Goal: Task Accomplishment & Management: Complete application form

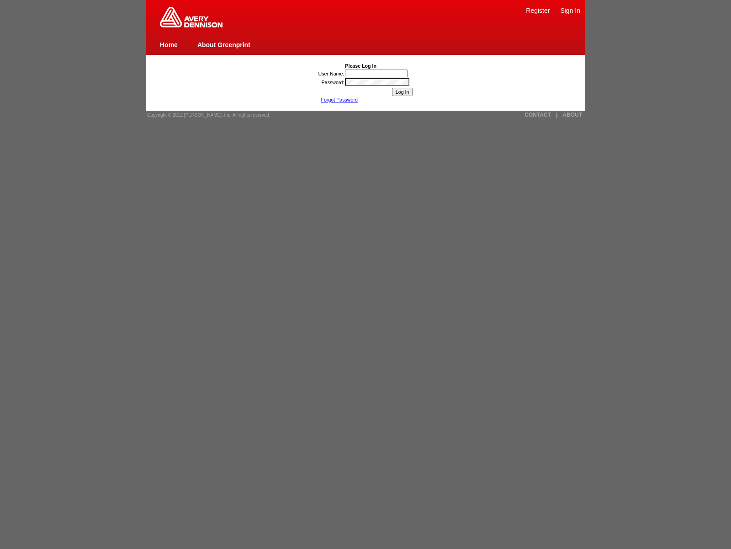
click at [191, 26] on img at bounding box center [191, 17] width 63 height 21
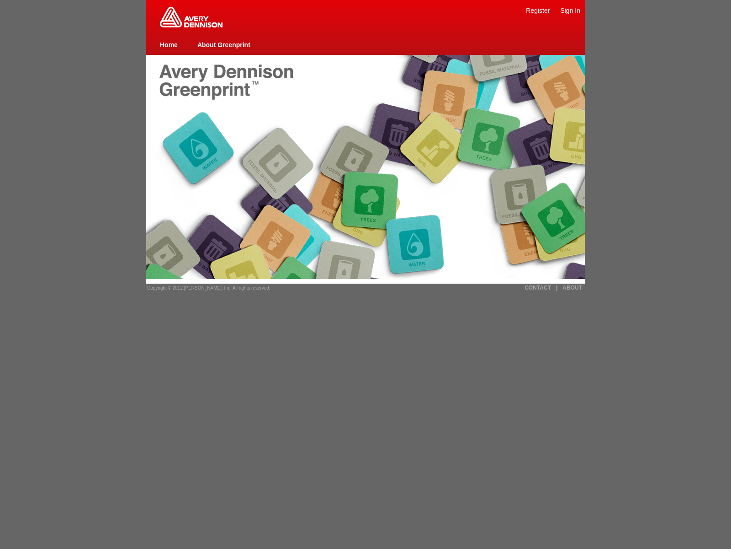
click at [224, 44] on link "About Greenprint" at bounding box center [223, 44] width 53 height 7
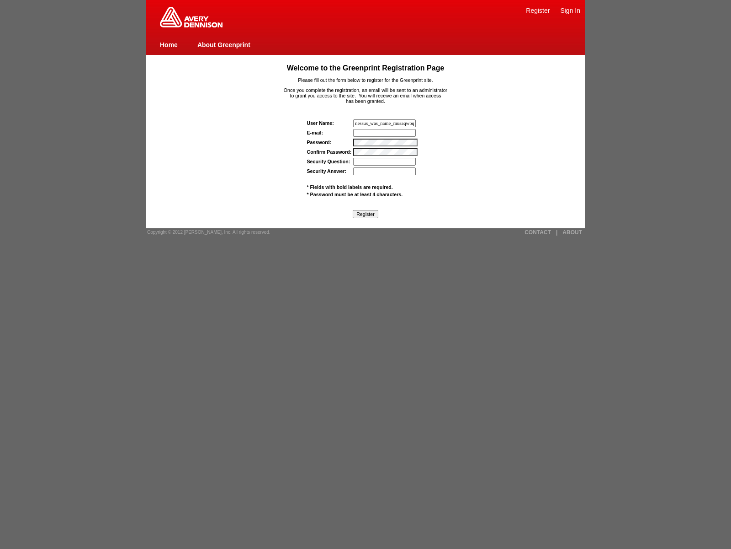
type input "nessus_was_name_musaqwbqwas_wt43rdcecusd"
click at [224, 44] on link "About Greenprint" at bounding box center [223, 44] width 53 height 7
click at [365, 213] on input "Register" at bounding box center [366, 214] width 26 height 8
type input "javascript:window.top._tenable_wasscan_js_namespac"
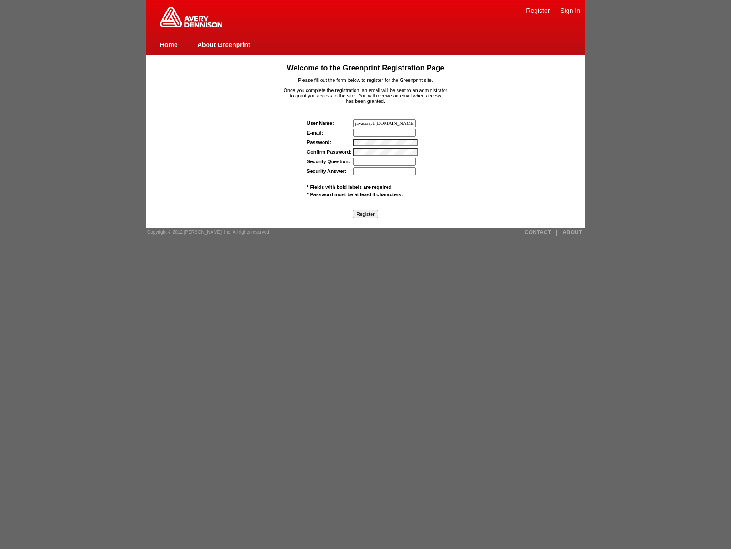
scroll to position [0, 46]
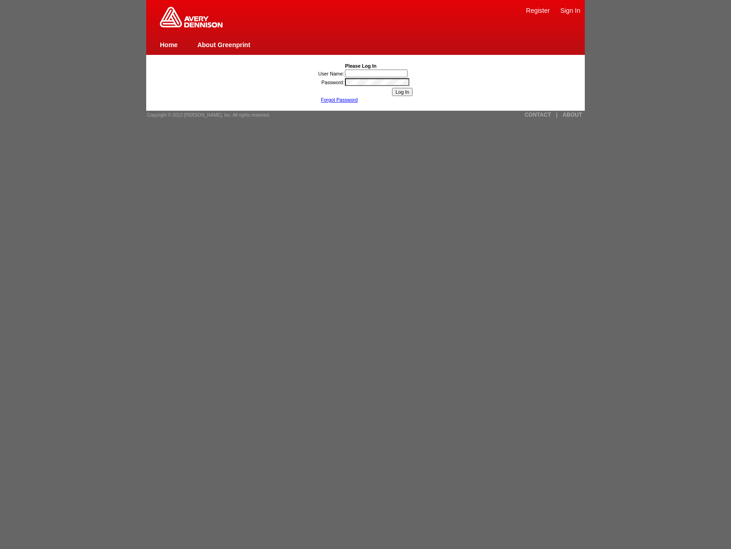
click at [538, 10] on link "Register" at bounding box center [538, 10] width 24 height 7
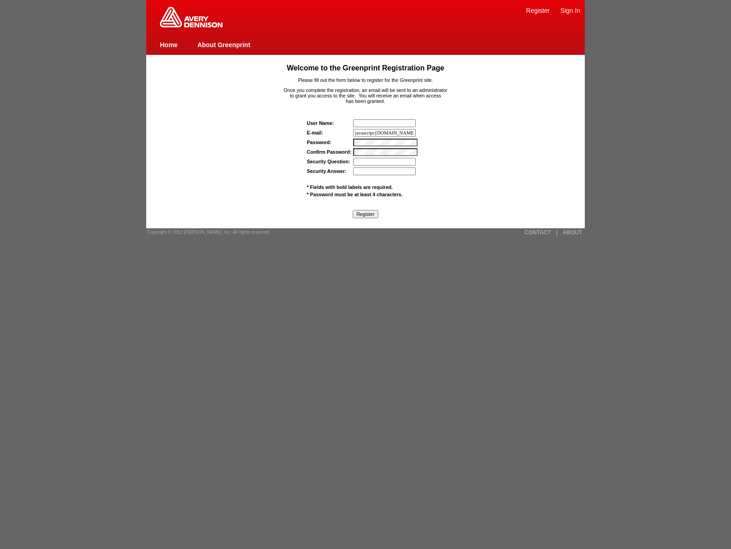
type input "javascript:[DOMAIN_NAME]._tenable_wasscan_js_namespace_taint_tracer.log_executi…"
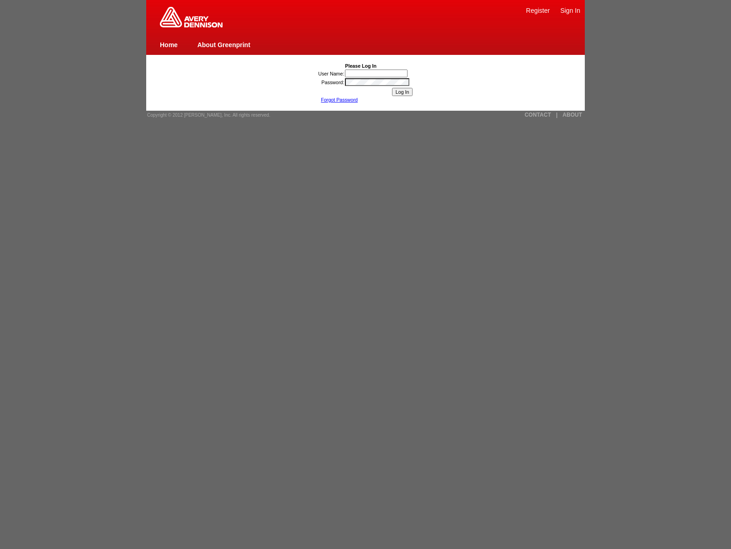
click at [169, 44] on link "Home" at bounding box center [169, 44] width 18 height 7
click at [572, 115] on link "ABOUT" at bounding box center [573, 115] width 20 height 6
type input "nessus_was_name_svnlcqmwwas_8gq46nd5rhotjaVasCript:/*-/*`/*`/*'/*"/**/(/* */oNc…"
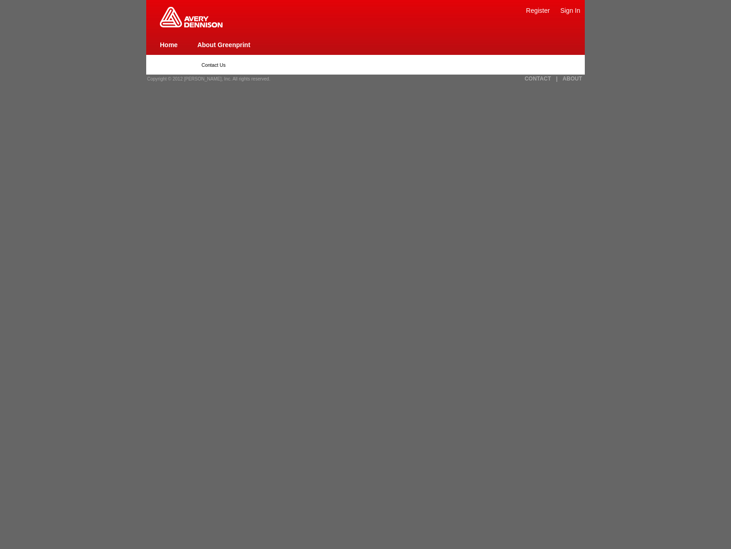
click at [538, 79] on link "CONTACT" at bounding box center [538, 78] width 27 height 6
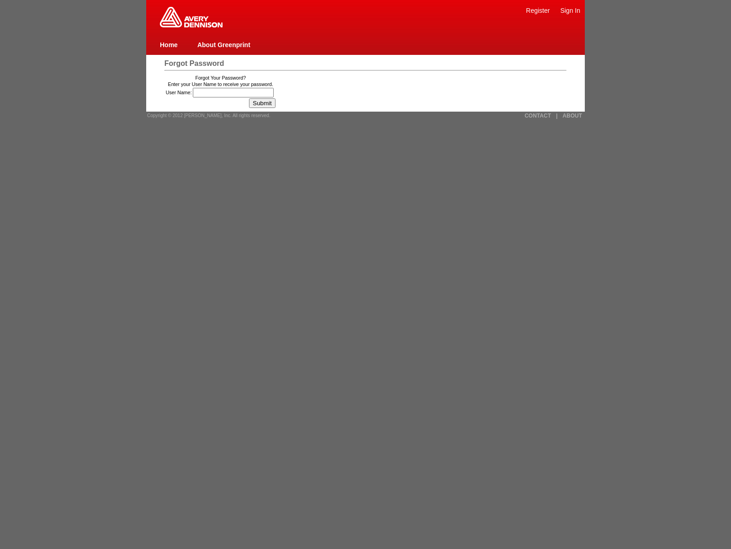
click at [169, 44] on link "Home" at bounding box center [169, 44] width 18 height 7
click at [557, 115] on link "|" at bounding box center [556, 115] width 1 height 6
type input "24was_hzsgbq78l3zpjaVasCript:/*-/*`/*`/*'/*"/**/(/* */oNcliCk=window.top._tenab…"
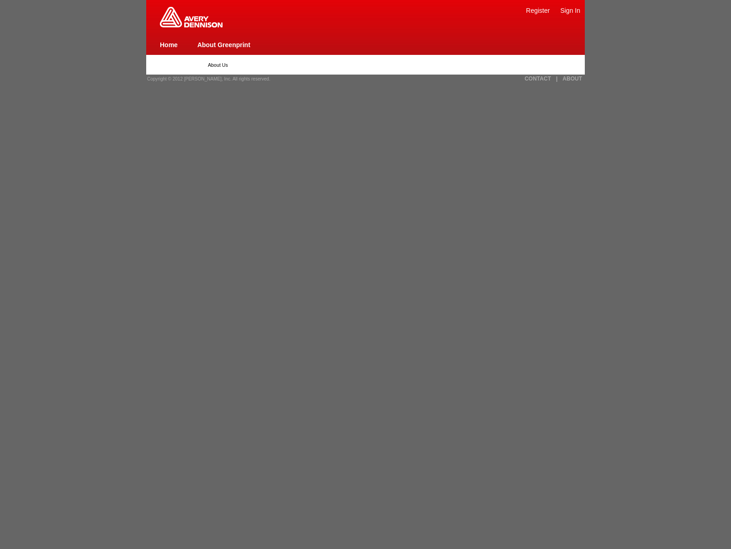
click at [571, 10] on link "Sign In" at bounding box center [570, 10] width 20 height 7
